Goal: Find specific page/section: Find specific page/section

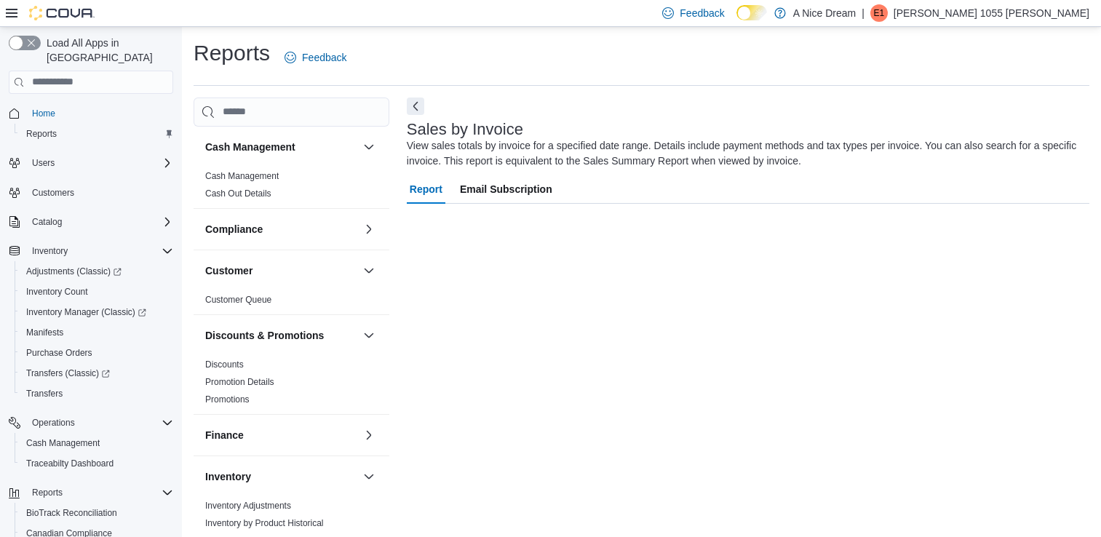
scroll to position [4, 0]
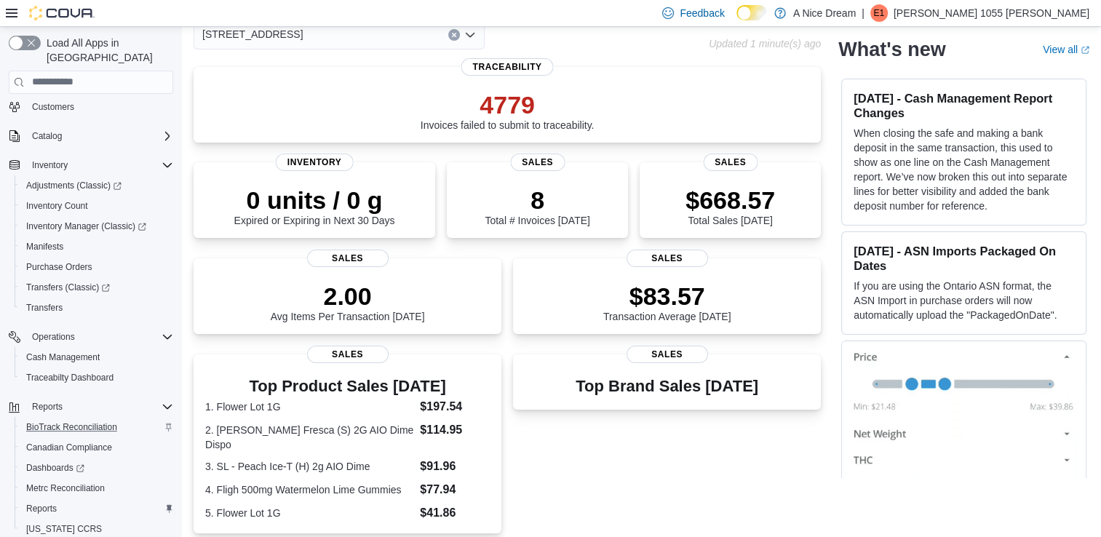
scroll to position [85, 0]
click at [38, 242] on span "Manifests" at bounding box center [44, 248] width 37 height 12
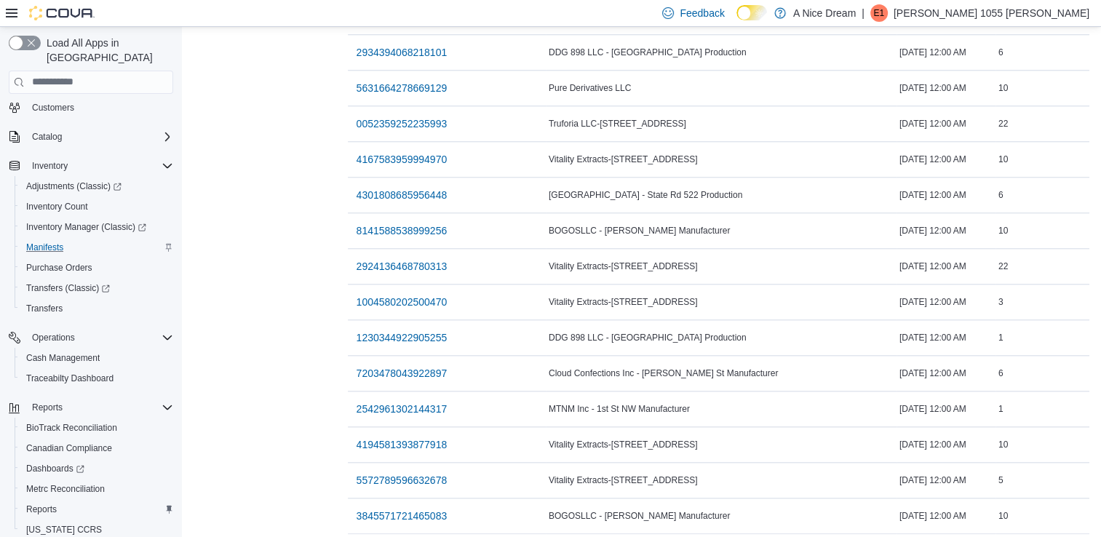
scroll to position [1485, 0]
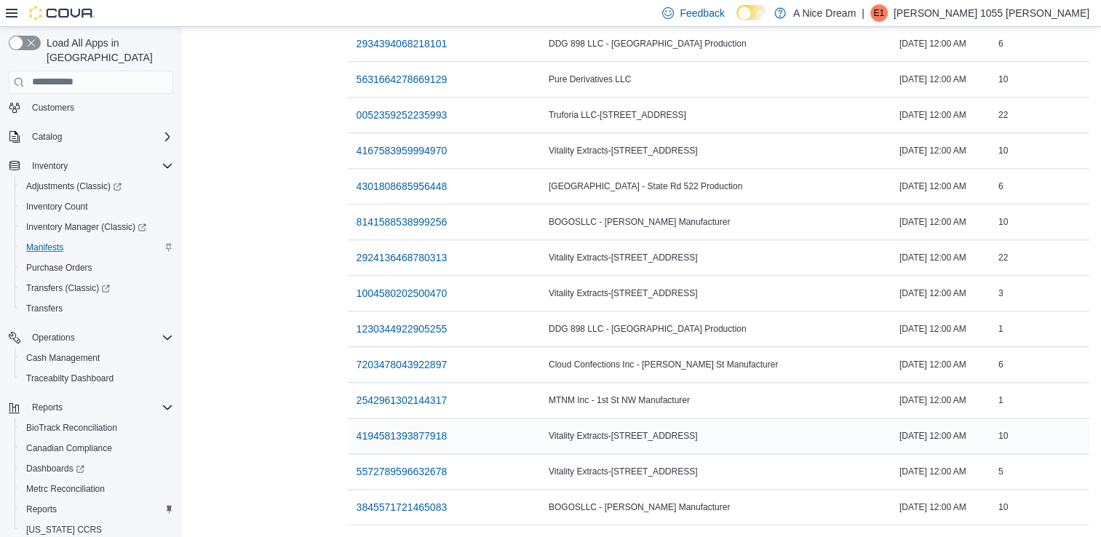
click at [897, 427] on div "October 10, 2025 12:00 AM" at bounding box center [946, 435] width 99 height 17
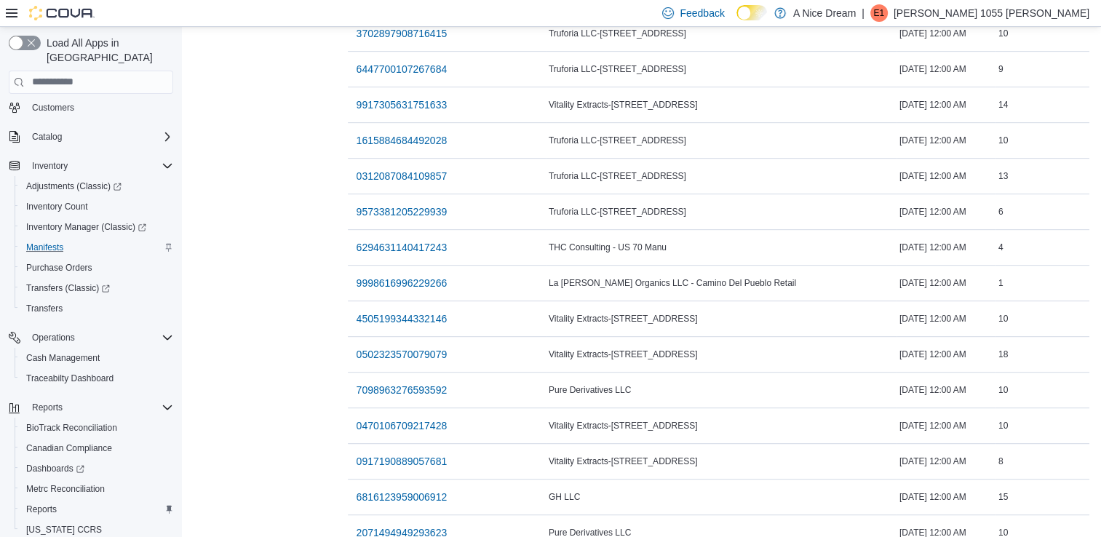
scroll to position [710, 0]
